Goal: Task Accomplishment & Management: Manage account settings

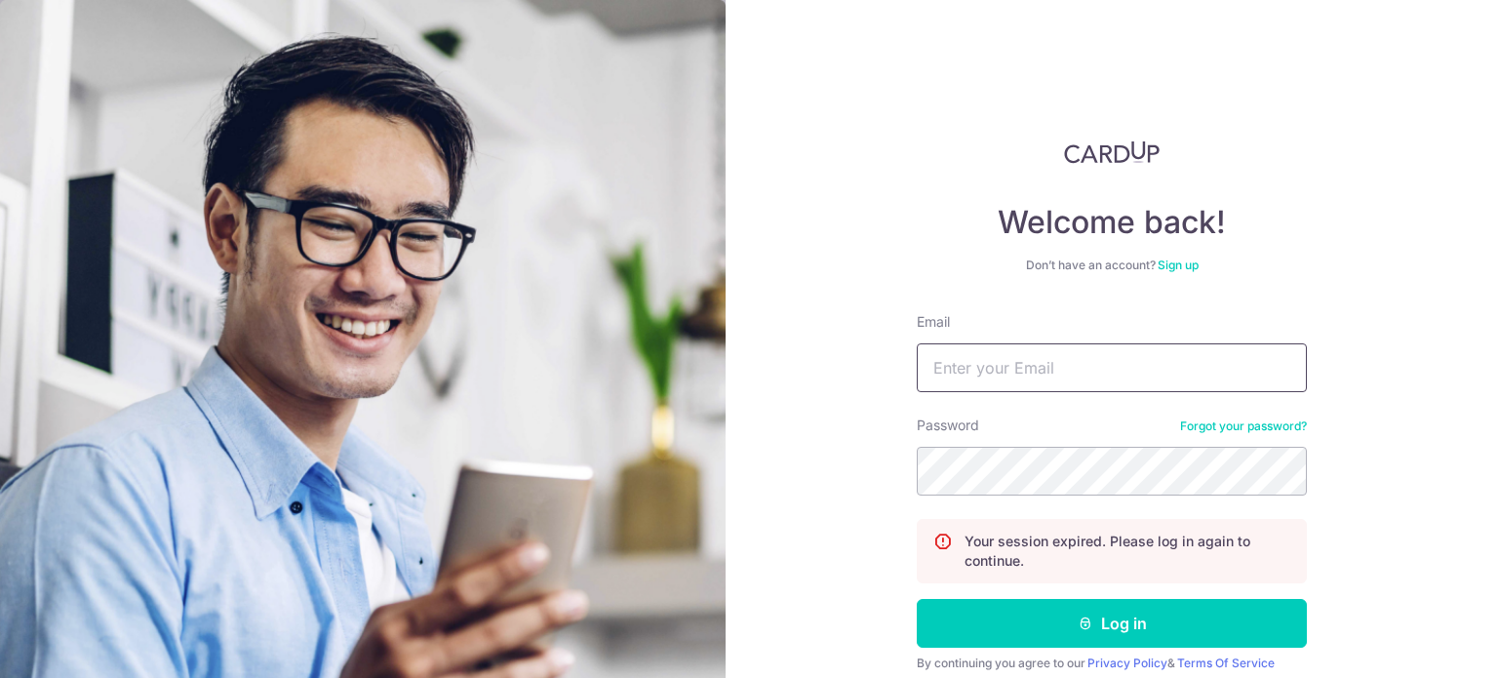
click at [1044, 386] on input "Email" at bounding box center [1112, 367] width 390 height 49
type input "[EMAIL_ADDRESS][DOMAIN_NAME]"
click at [917, 599] on button "Log in" at bounding box center [1112, 623] width 390 height 49
